Goal: Task Accomplishment & Management: Manage account settings

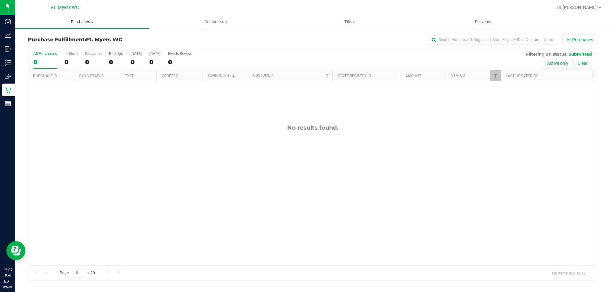
click at [84, 24] on span "Purchases" at bounding box center [82, 22] width 134 height 6
click at [63, 46] on li "Fulfillment" at bounding box center [82, 46] width 134 height 8
click at [453, 22] on uib-tab-heading "Deliveries" at bounding box center [483, 22] width 133 height 13
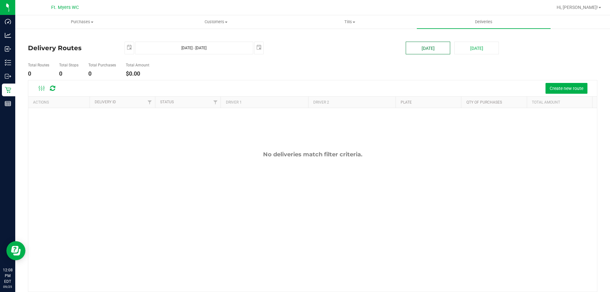
click at [441, 50] on button "Today" at bounding box center [428, 48] width 45 height 13
click at [551, 88] on span "Create new route" at bounding box center [567, 88] width 34 height 5
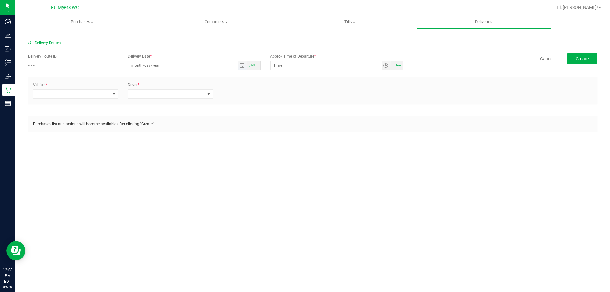
click at [197, 70] on input "month/day/year" at bounding box center [182, 65] width 109 height 9
type input "09/25/1902"
type input "12:00 AM"
type input "[DATE]"
click at [279, 66] on input "12:00 AM" at bounding box center [326, 65] width 111 height 9
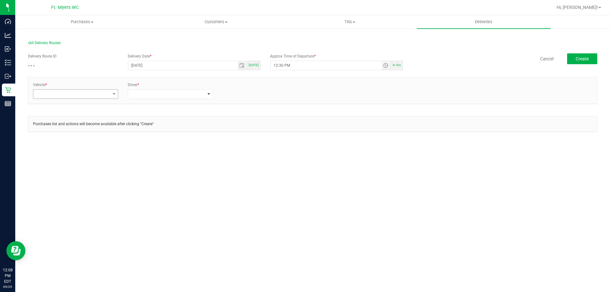
type input "12:30 PM"
click at [78, 94] on span at bounding box center [71, 94] width 77 height 9
click at [77, 108] on input "rogue 6" at bounding box center [75, 108] width 79 height 10
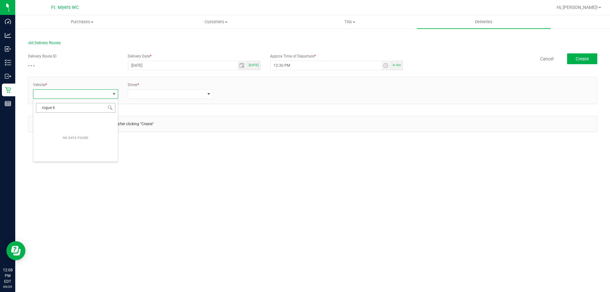
click at [77, 108] on input "rogue 6" at bounding box center [75, 108] width 79 height 10
type input "rogue"
click at [56, 166] on li "FL-ROGUE-06" at bounding box center [75, 164] width 85 height 11
click at [137, 95] on span at bounding box center [166, 94] width 77 height 9
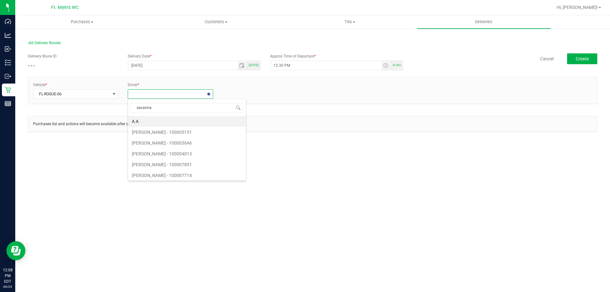
type input "savannah"
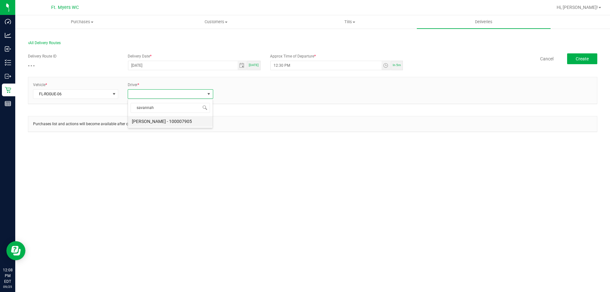
click at [150, 126] on li "Savannah Jones - 100007905" at bounding box center [170, 121] width 85 height 11
click at [240, 94] on link "+ Add Driver" at bounding box center [233, 92] width 21 height 4
click at [256, 98] on span at bounding box center [261, 94] width 77 height 9
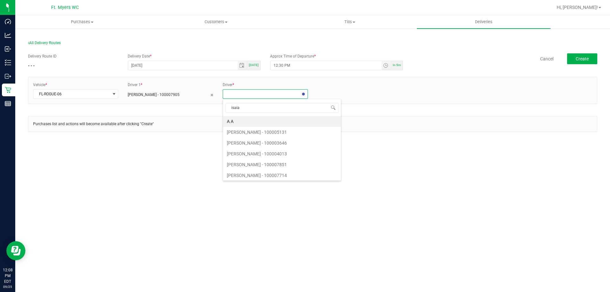
type input "isaiah"
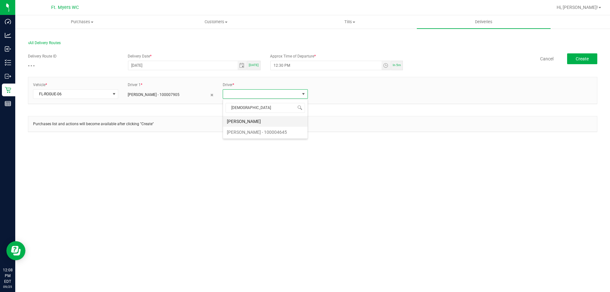
click at [248, 118] on li "Isaiah Knight" at bounding box center [265, 121] width 85 height 11
click at [578, 59] on span "Create" at bounding box center [582, 58] width 13 height 5
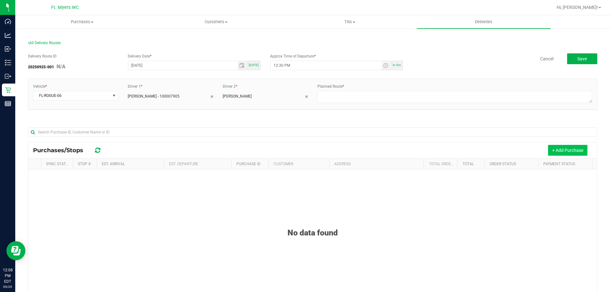
click at [555, 147] on button "+ Add Purchase" at bounding box center [567, 150] width 39 height 11
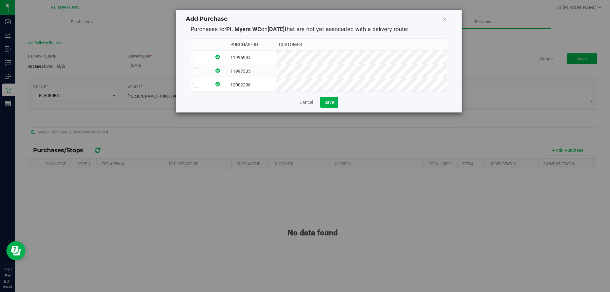
click at [259, 81] on td "12002206" at bounding box center [252, 85] width 49 height 14
click at [228, 70] on td at bounding box center [219, 71] width 17 height 14
click at [228, 54] on td at bounding box center [219, 58] width 17 height 14
click at [331, 103] on button "Save" at bounding box center [329, 102] width 18 height 11
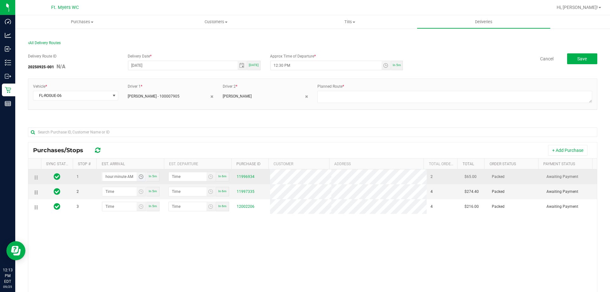
click at [116, 178] on input "hour:minute AM" at bounding box center [119, 176] width 35 height 9
type input "12:04 AM"
type input "12:05 AM"
type input "12:45 AM"
type input "12:46 AM"
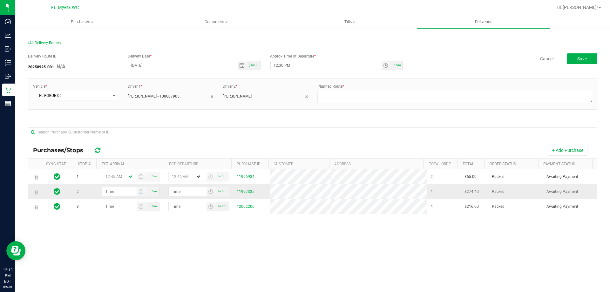
type input "12:45 AM"
click at [109, 189] on input "hour:minute AM" at bounding box center [119, 191] width 35 height 9
click at [115, 192] on input "1:minute AM" at bounding box center [119, 191] width 35 height 9
type input "1:00 AM"
type input "1:01 AM"
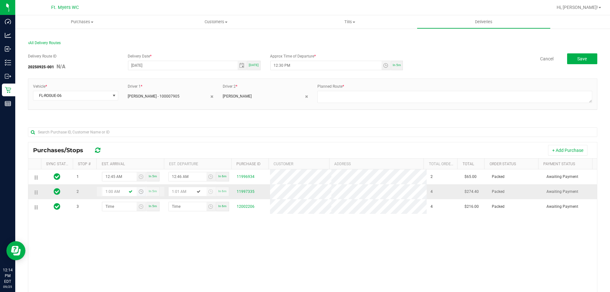
click at [116, 191] on input "1:00 AM" at bounding box center [119, 191] width 35 height 9
type input "1:00 PM"
type input "1:01 PM"
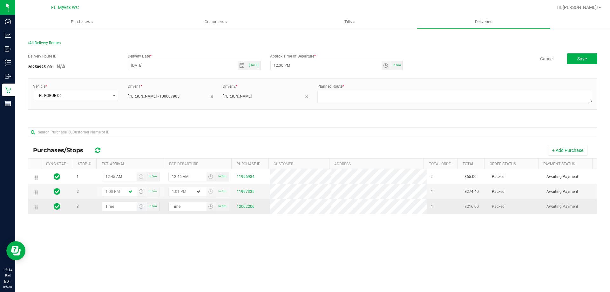
type input "1:00 PM"
click at [107, 206] on input "hour:minute AM" at bounding box center [119, 206] width 35 height 9
click at [115, 209] on input "1:minute AM" at bounding box center [119, 206] width 35 height 9
type input "1:01 AM"
type input "1:02 AM"
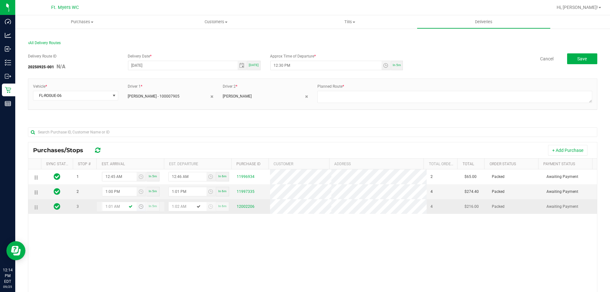
type input "1:15 AM"
type input "1:16 AM"
type input "1:15 PM"
type input "1:16 PM"
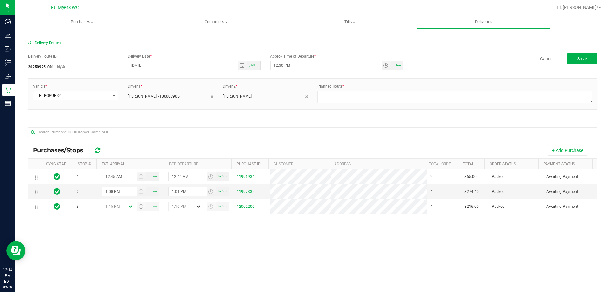
type input "1:15 PM"
click at [160, 223] on div "1 12:45 AM In 5m 12:46 AM In 6m 11996934 2 $65.00 Packed Awaiting Payment 2 1:0…" at bounding box center [312, 261] width 569 height 184
click at [331, 97] on textarea at bounding box center [455, 97] width 275 height 12
type textarea "1 of 1"
click at [567, 58] on button "Save" at bounding box center [582, 58] width 30 height 11
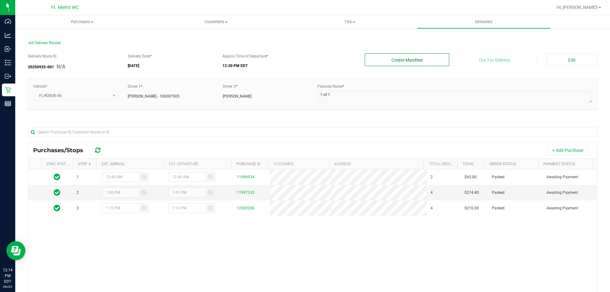
click at [421, 59] on button "Create Manifest" at bounding box center [407, 59] width 85 height 13
click at [563, 59] on button "Edit" at bounding box center [572, 59] width 51 height 13
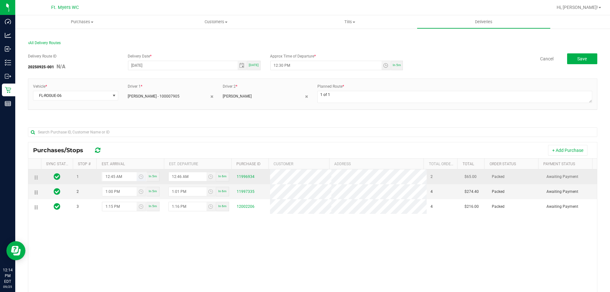
click at [119, 177] on input "12:45 AM" at bounding box center [119, 176] width 35 height 9
type input "12:45 PM"
type input "12:46 PM"
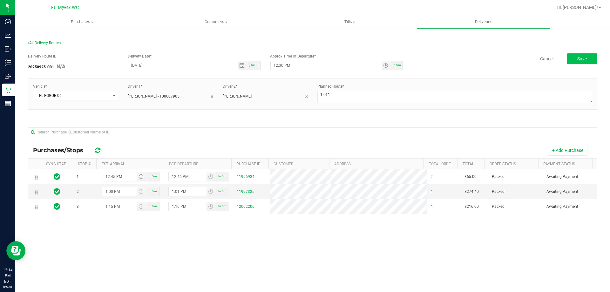
type input "12:45 PM"
click at [573, 57] on button "Save" at bounding box center [582, 58] width 30 height 11
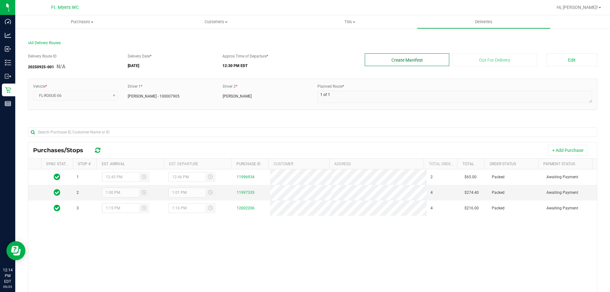
click at [404, 60] on button "Create Manifest" at bounding box center [407, 59] width 85 height 13
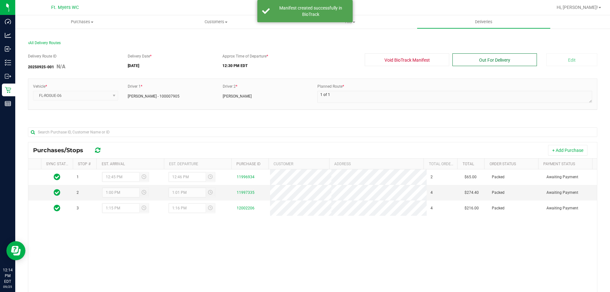
click at [523, 62] on button "Out For Delivery" at bounding box center [495, 59] width 85 height 13
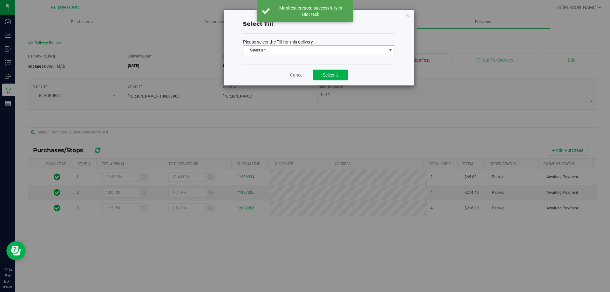
click at [317, 49] on span "Select a till" at bounding box center [315, 50] width 143 height 9
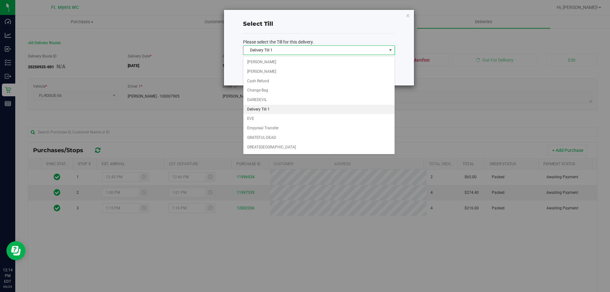
click at [286, 109] on li "Delivery Till 1" at bounding box center [319, 110] width 151 height 10
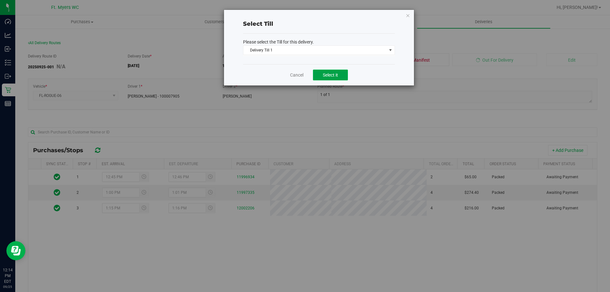
click at [338, 75] on span "Select it" at bounding box center [330, 74] width 15 height 5
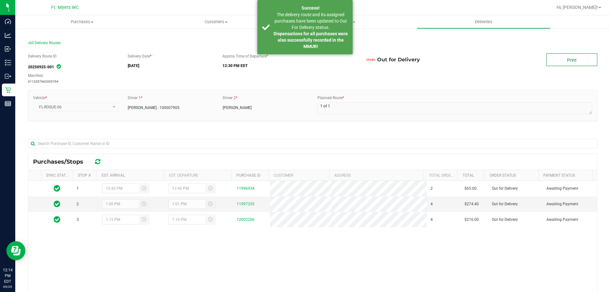
click at [573, 57] on link "Print" at bounding box center [572, 59] width 51 height 13
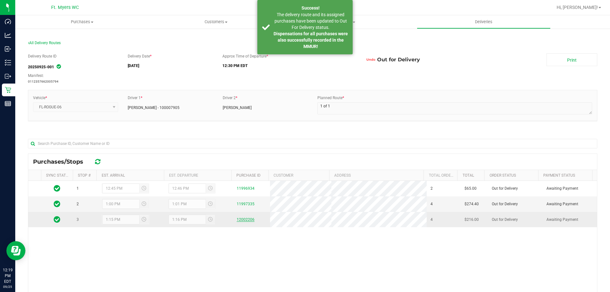
click at [238, 217] on link "12002206" at bounding box center [246, 219] width 18 height 4
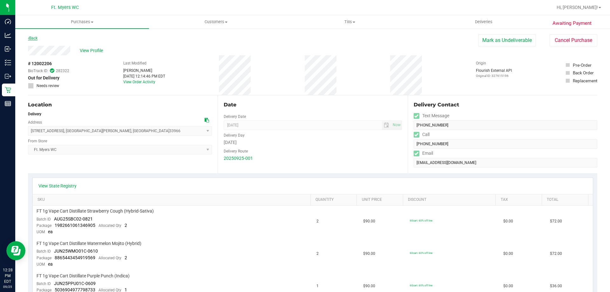
click at [32, 39] on link "Back" at bounding box center [33, 38] width 10 height 4
click at [32, 34] on div "Back" at bounding box center [33, 38] width 10 height 8
click at [33, 36] on link "Back" at bounding box center [33, 38] width 10 height 4
click at [34, 37] on link "Back" at bounding box center [33, 38] width 10 height 4
click at [34, 36] on link "Back" at bounding box center [33, 38] width 10 height 4
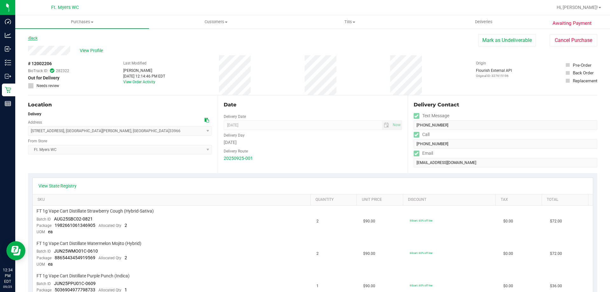
click at [34, 36] on link "Back" at bounding box center [33, 38] width 10 height 4
click at [492, 24] on span "Deliveries" at bounding box center [484, 22] width 35 height 6
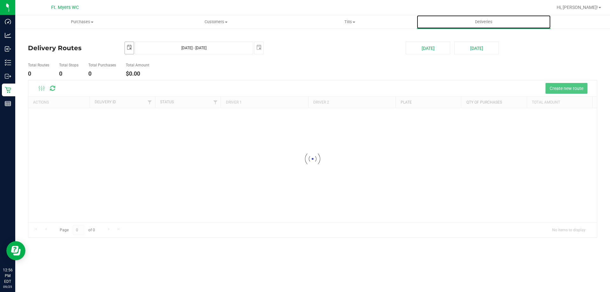
click at [130, 48] on span "select" at bounding box center [129, 47] width 5 height 5
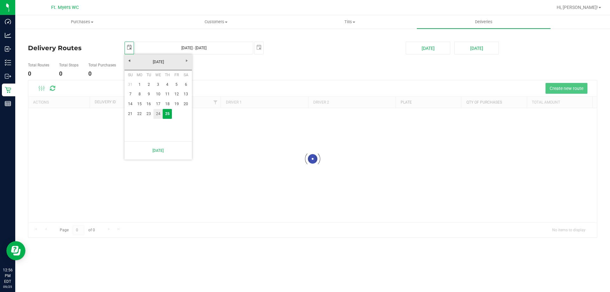
click at [162, 116] on link "24" at bounding box center [158, 114] width 9 height 10
type input "2025-09-24"
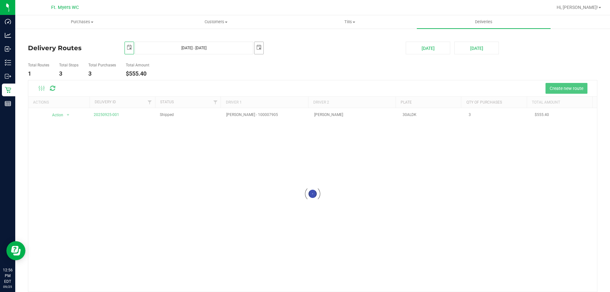
click at [259, 51] on span "select" at bounding box center [259, 47] width 9 height 11
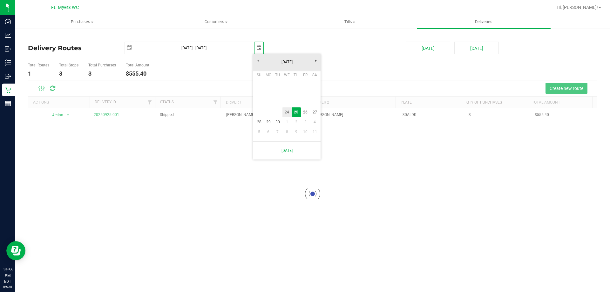
click at [285, 114] on link "24" at bounding box center [287, 112] width 9 height 10
type input "Sep 24, 2025 - Sep 24, 2025"
type input "2025-09-24"
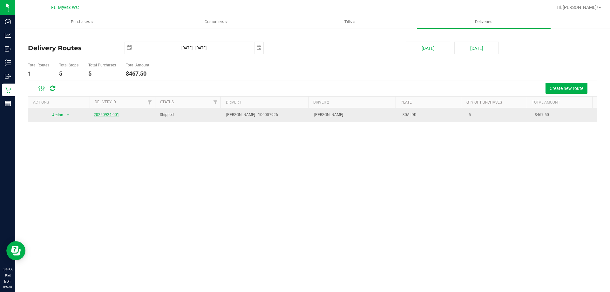
click at [112, 114] on link "20250924-001" at bounding box center [106, 115] width 25 height 4
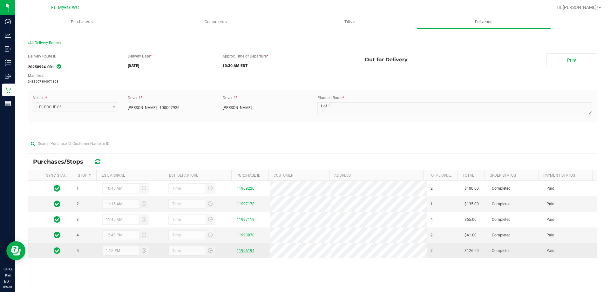
click at [243, 253] on link "11996194" at bounding box center [246, 251] width 18 height 4
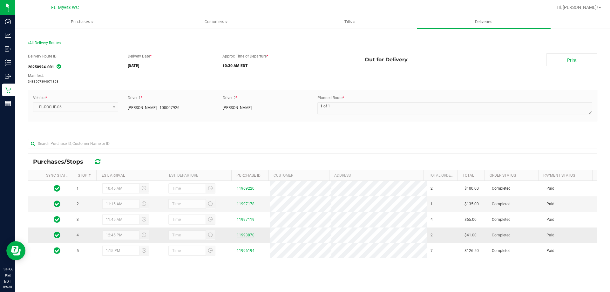
click at [247, 235] on link "11993870" at bounding box center [246, 235] width 18 height 4
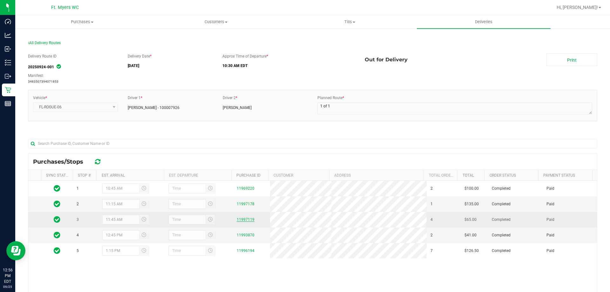
click at [247, 219] on link "11997119" at bounding box center [246, 219] width 18 height 4
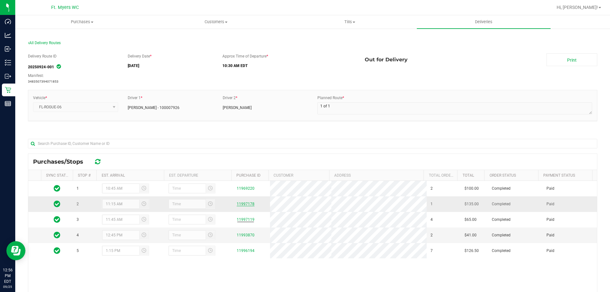
click at [244, 205] on link "11997178" at bounding box center [246, 204] width 18 height 4
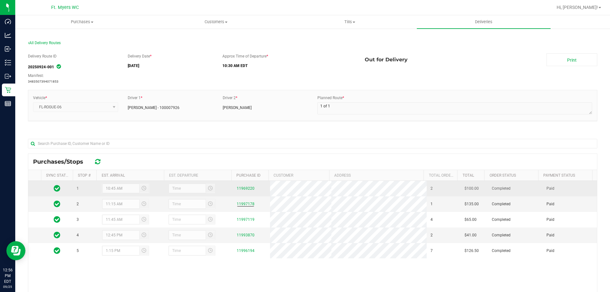
click at [244, 186] on div "11969220" at bounding box center [252, 189] width 30 height 6
click at [242, 191] on div "11969220" at bounding box center [252, 189] width 30 height 6
click at [244, 189] on link "11969220" at bounding box center [246, 188] width 18 height 4
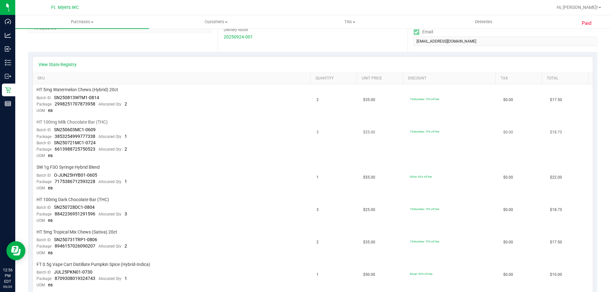
scroll to position [223, 0]
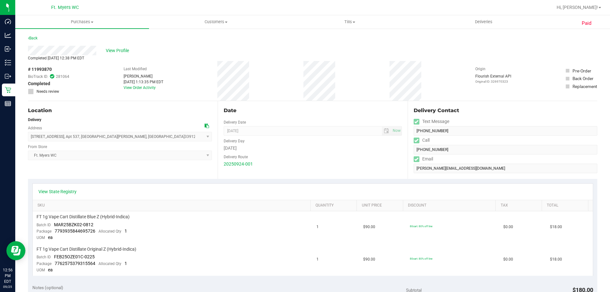
scroll to position [32, 0]
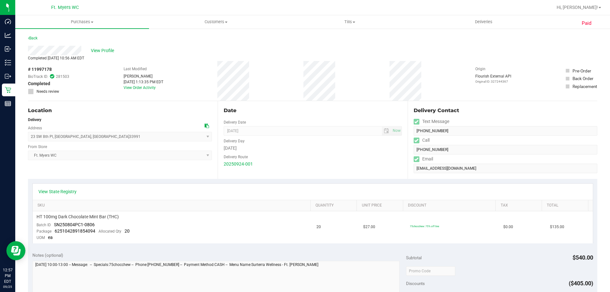
click at [162, 184] on div "View State Registry" at bounding box center [313, 192] width 561 height 16
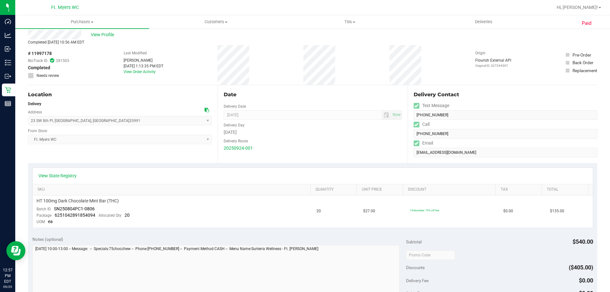
scroll to position [64, 0]
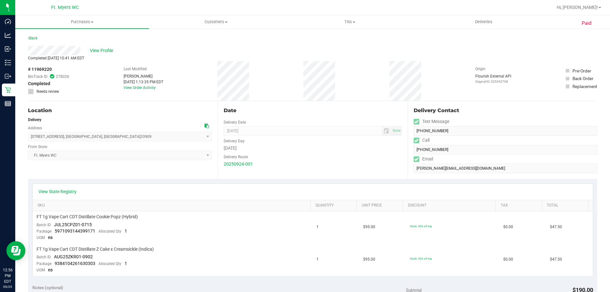
scroll to position [32, 0]
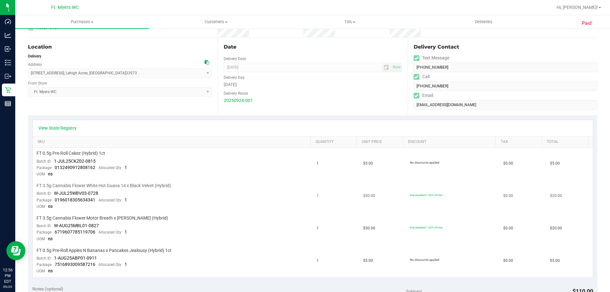
scroll to position [127, 0]
